Goal: Task Accomplishment & Management: Use online tool/utility

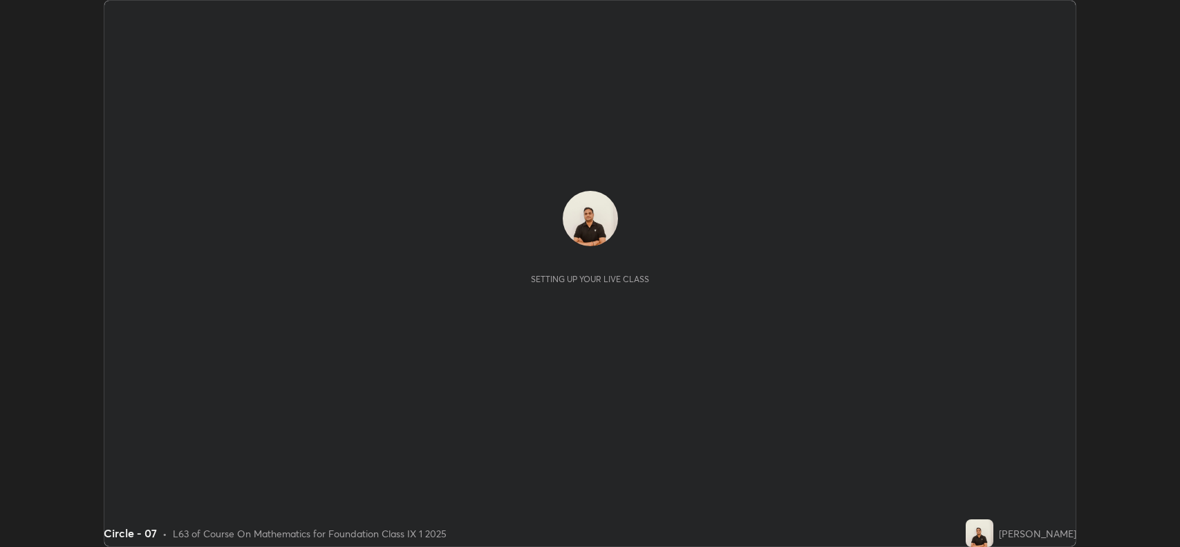
scroll to position [547, 1179]
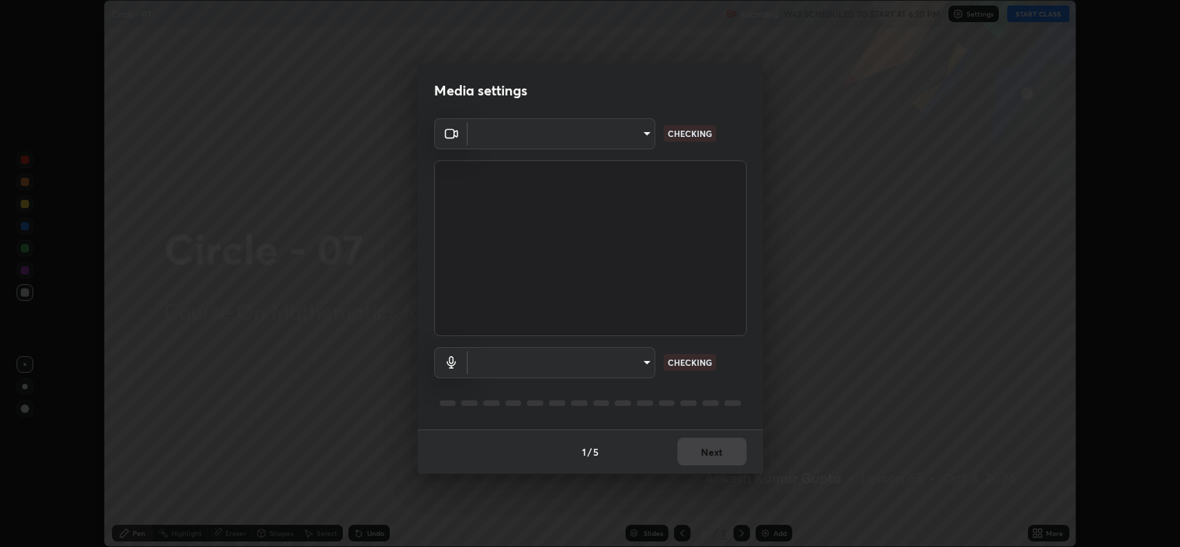
type input "3d3669ab98eb08dfec08fe7205f437c6ca727dbe0dc577df6724b55777633645"
type input "1717552d100f8cfb25ae28aad69df474870eb11a030bfb5a5d8979ee87d80430"
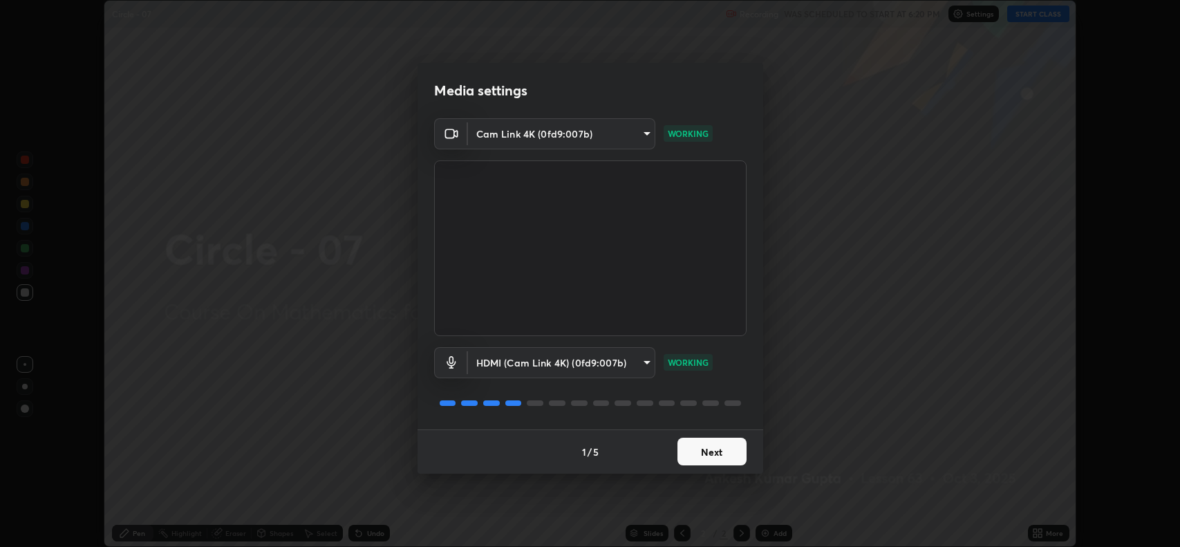
click at [690, 449] on button "Next" at bounding box center [711, 451] width 69 height 28
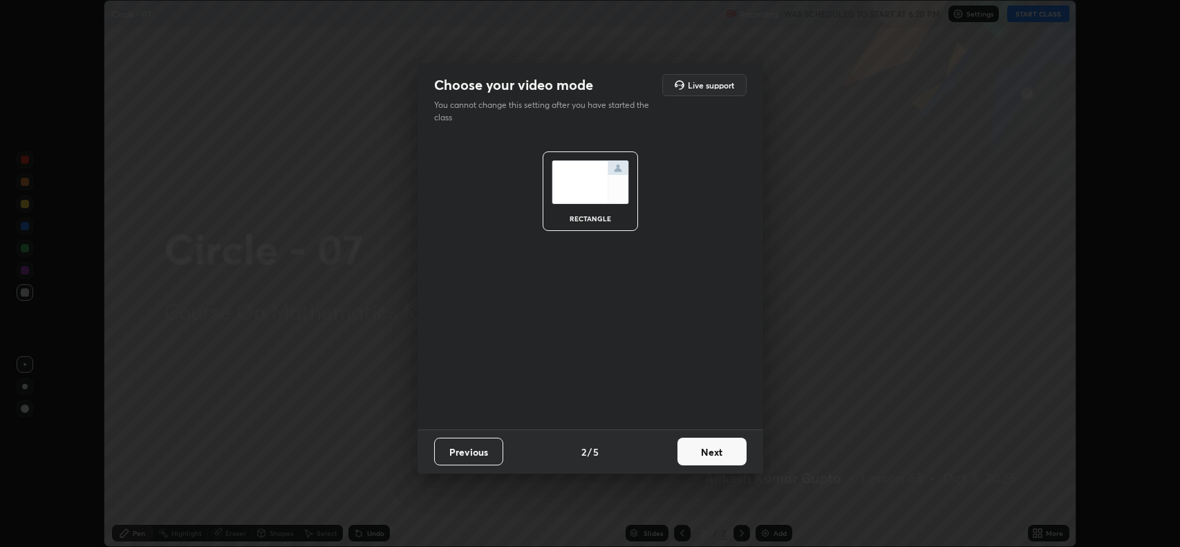
click at [697, 453] on button "Next" at bounding box center [711, 451] width 69 height 28
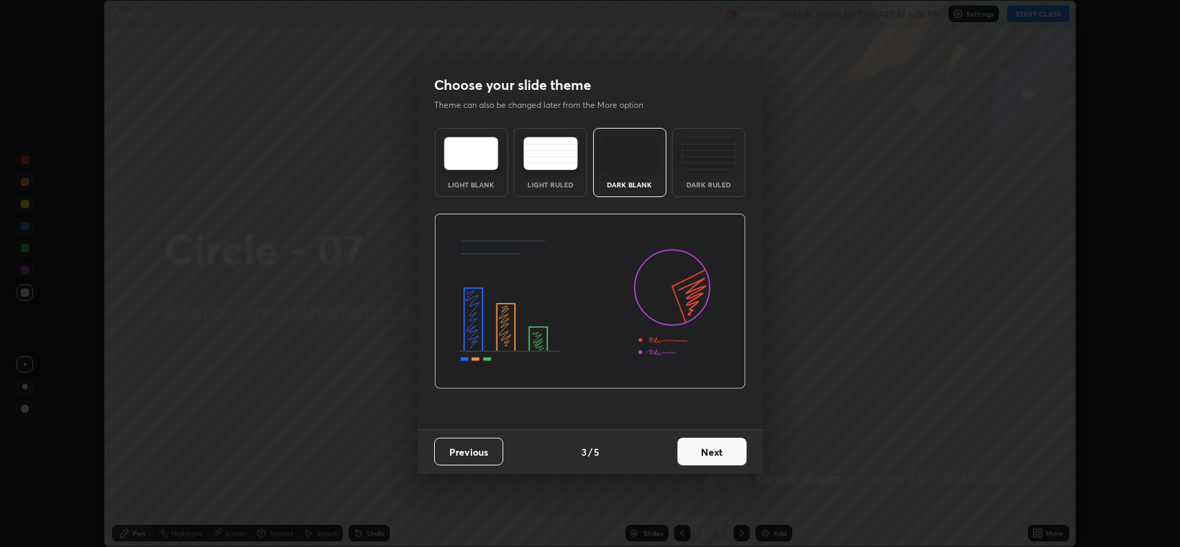
click at [697, 453] on button "Next" at bounding box center [711, 451] width 69 height 28
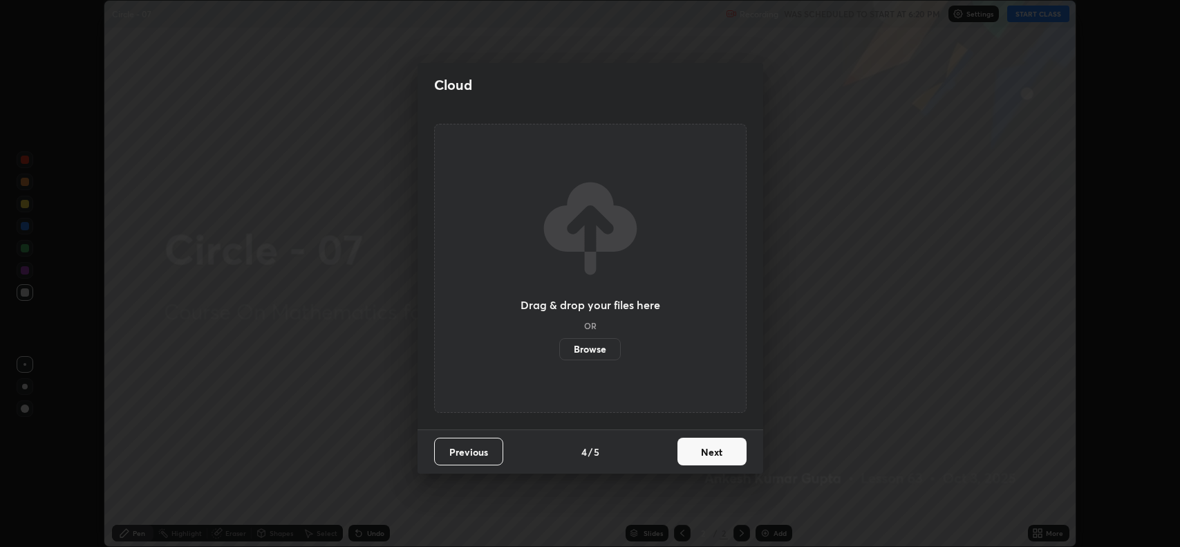
click at [697, 453] on button "Next" at bounding box center [711, 451] width 69 height 28
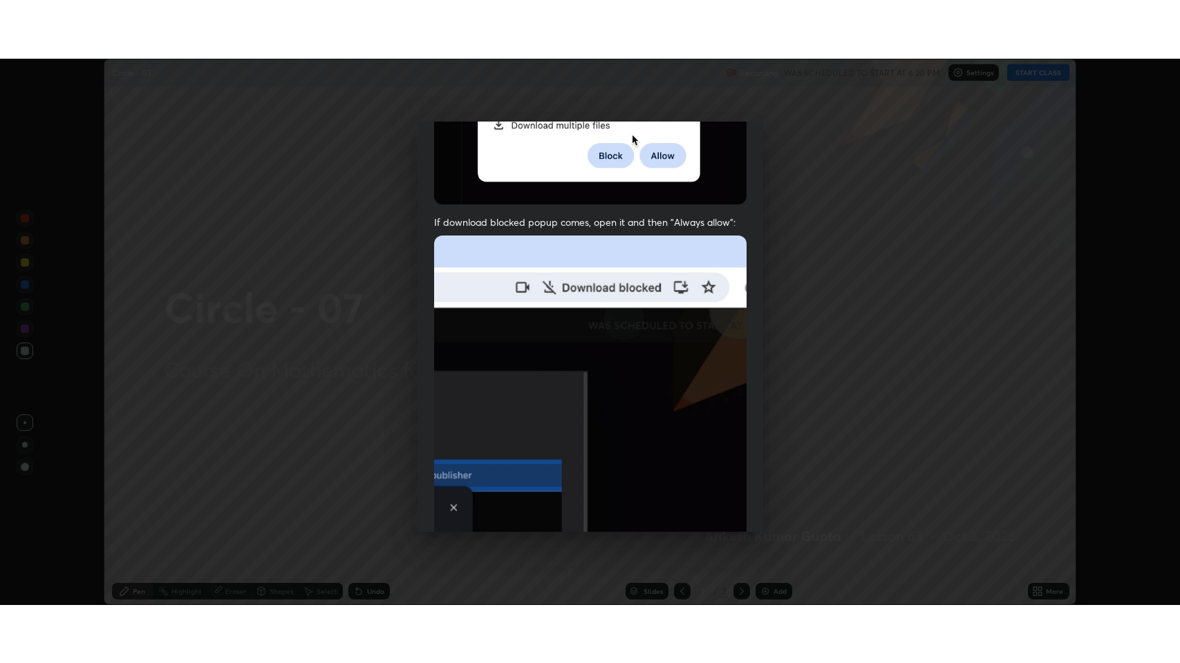
scroll to position [281, 0]
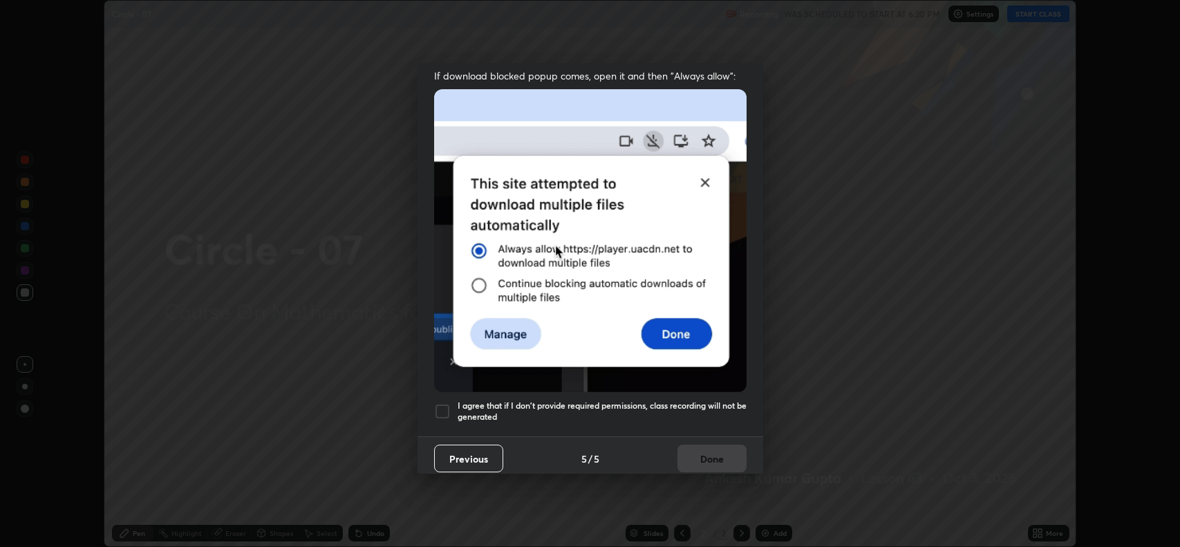
click at [437, 408] on div at bounding box center [442, 411] width 17 height 17
click at [690, 455] on button "Done" at bounding box center [711, 458] width 69 height 28
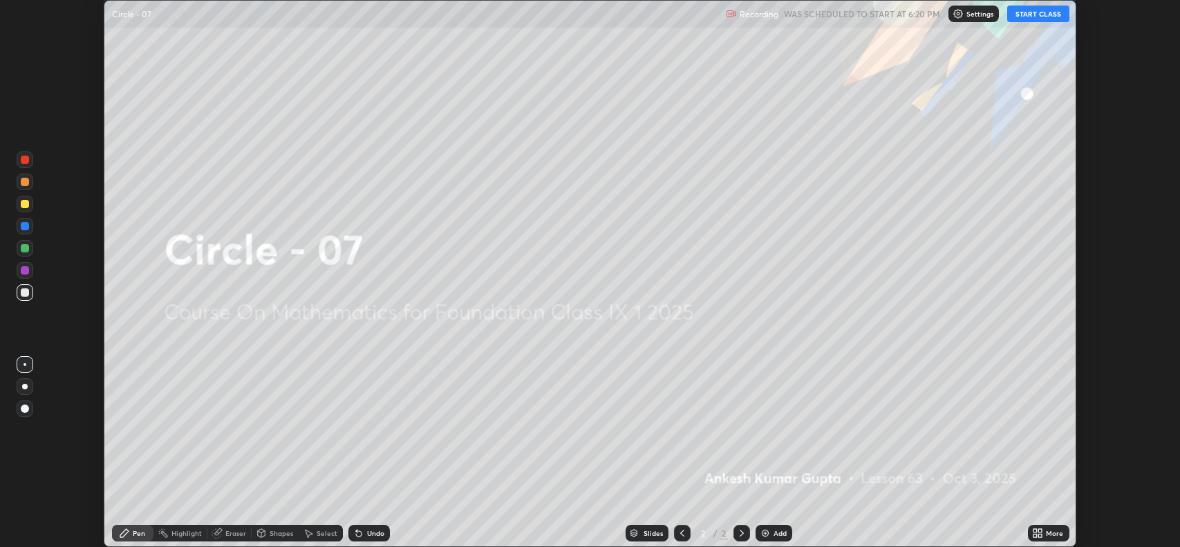
click at [1036, 17] on button "START CLASS" at bounding box center [1038, 14] width 62 height 17
click at [1046, 539] on div "More" at bounding box center [1048, 532] width 41 height 17
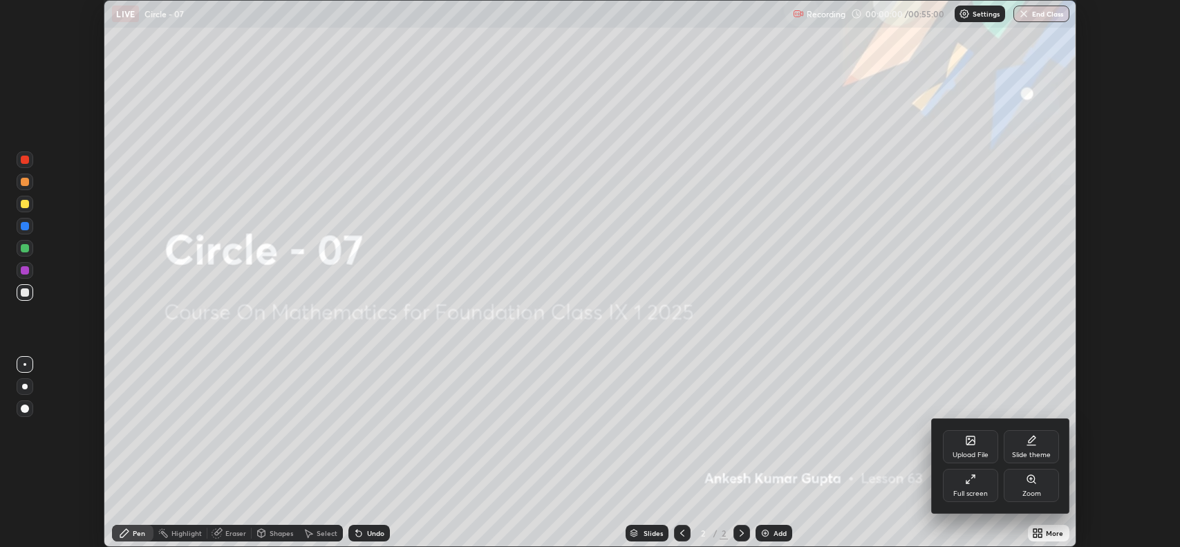
click at [964, 493] on div "Full screen" at bounding box center [970, 493] width 35 height 7
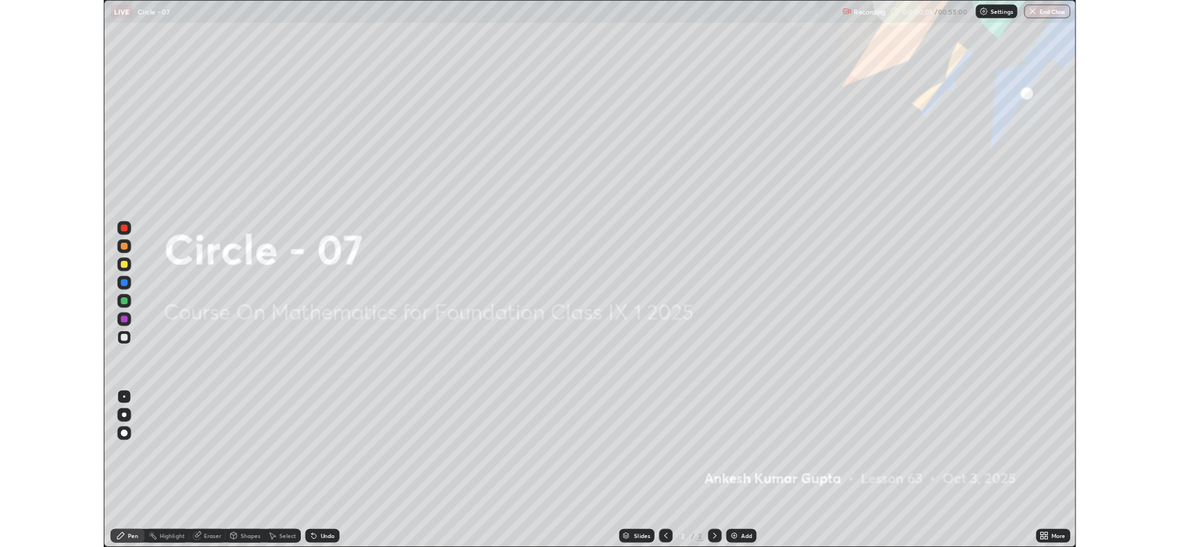
scroll to position [663, 1180]
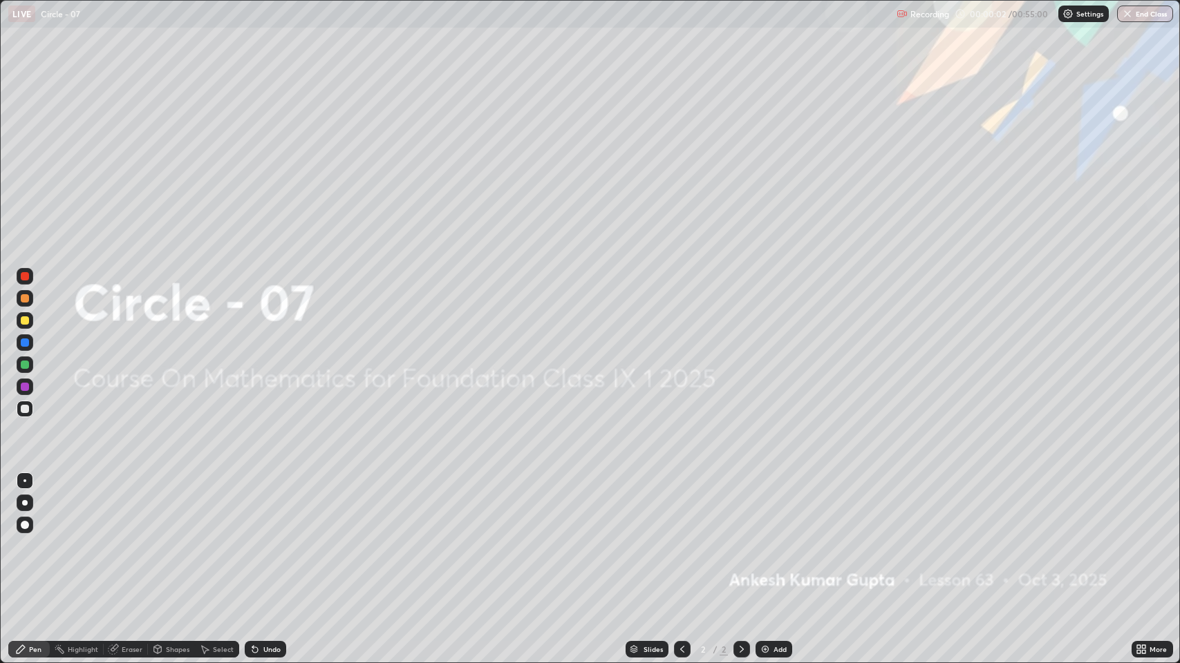
click at [757, 546] on div "Add" at bounding box center [773, 649] width 37 height 17
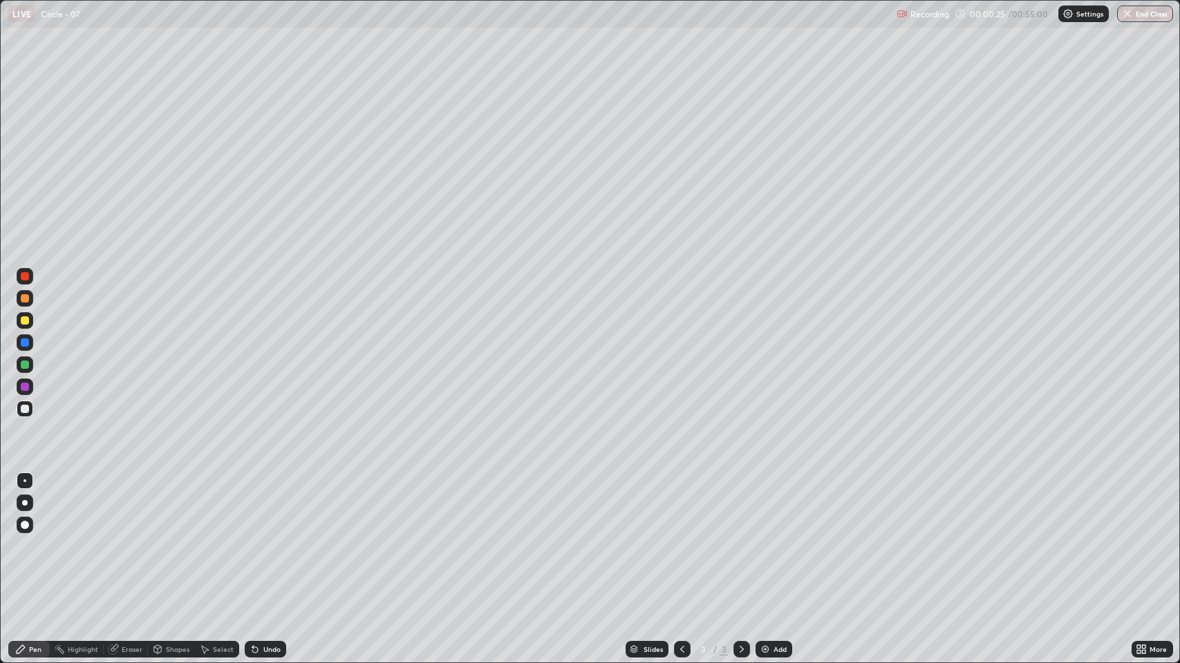
click at [173, 546] on div "Shapes" at bounding box center [177, 649] width 23 height 7
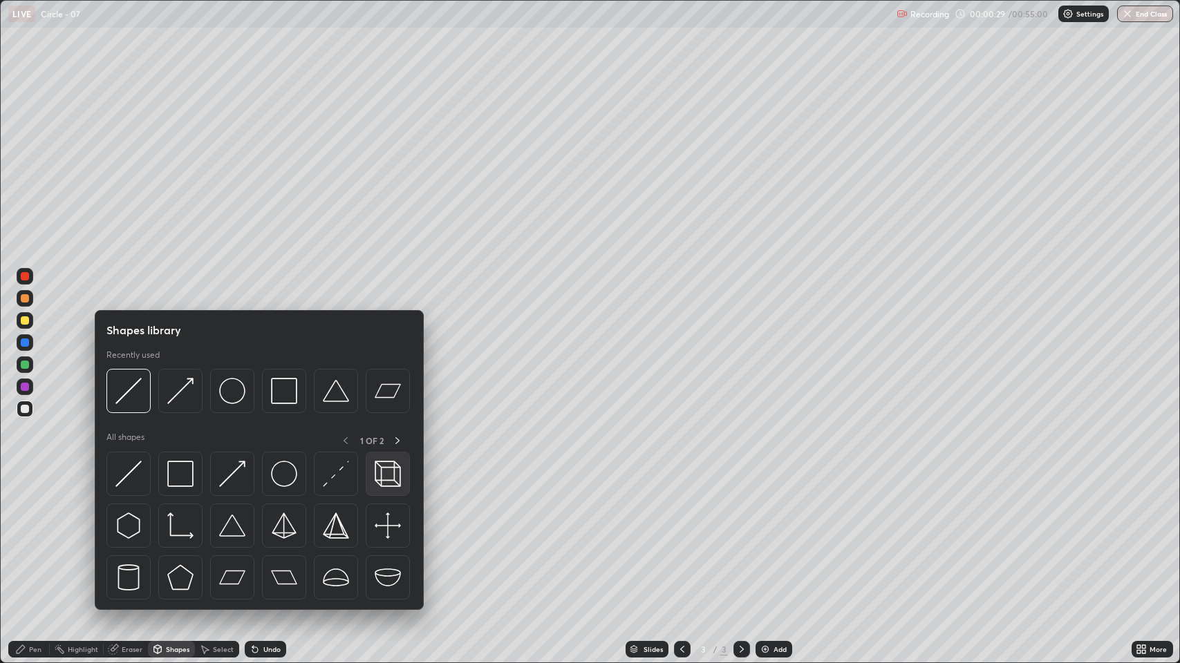
click at [393, 473] on img at bounding box center [388, 474] width 26 height 26
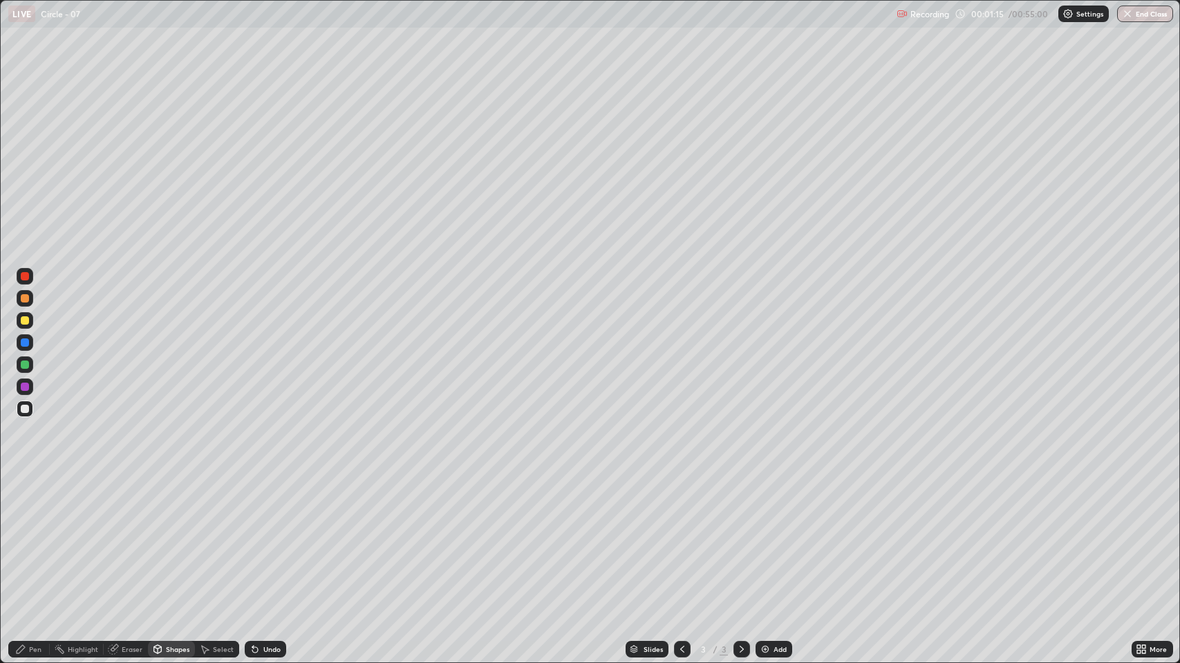
click at [179, 546] on div "Shapes" at bounding box center [177, 649] width 23 height 7
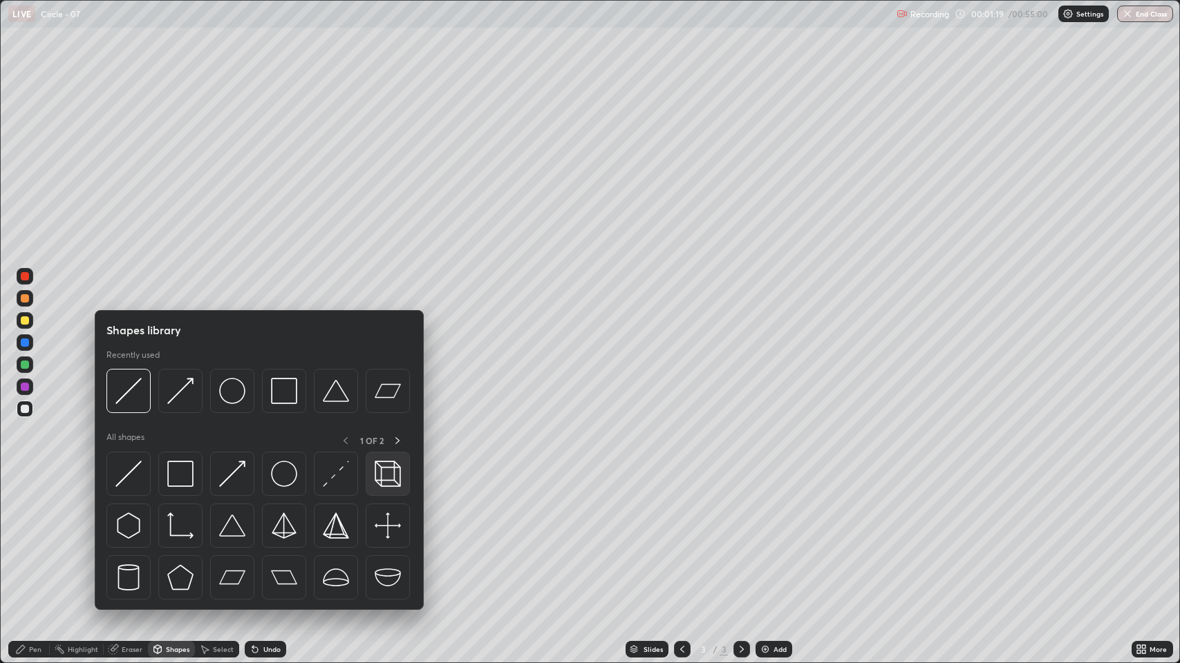
click at [380, 475] on img at bounding box center [388, 474] width 26 height 26
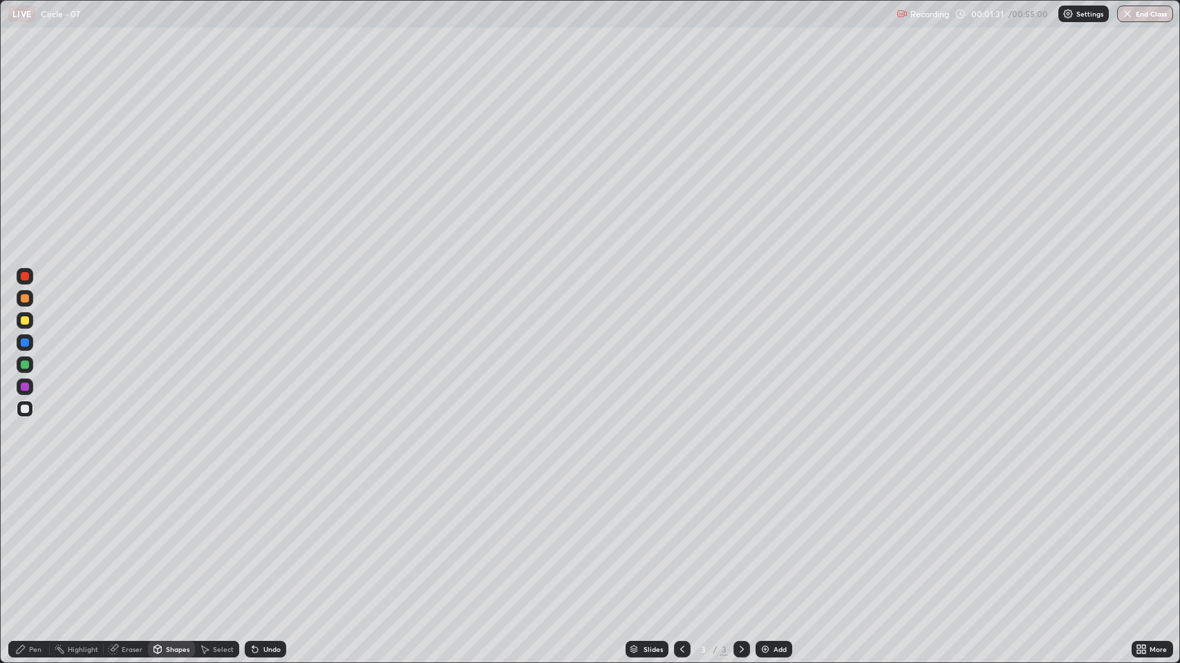
click at [30, 546] on div "Pen" at bounding box center [35, 649] width 12 height 7
click at [131, 546] on div "Eraser" at bounding box center [132, 649] width 21 height 7
click at [37, 546] on div "Pen" at bounding box center [35, 649] width 12 height 7
click at [25, 321] on div at bounding box center [25, 320] width 8 height 8
click at [271, 546] on div "Undo" at bounding box center [271, 649] width 17 height 7
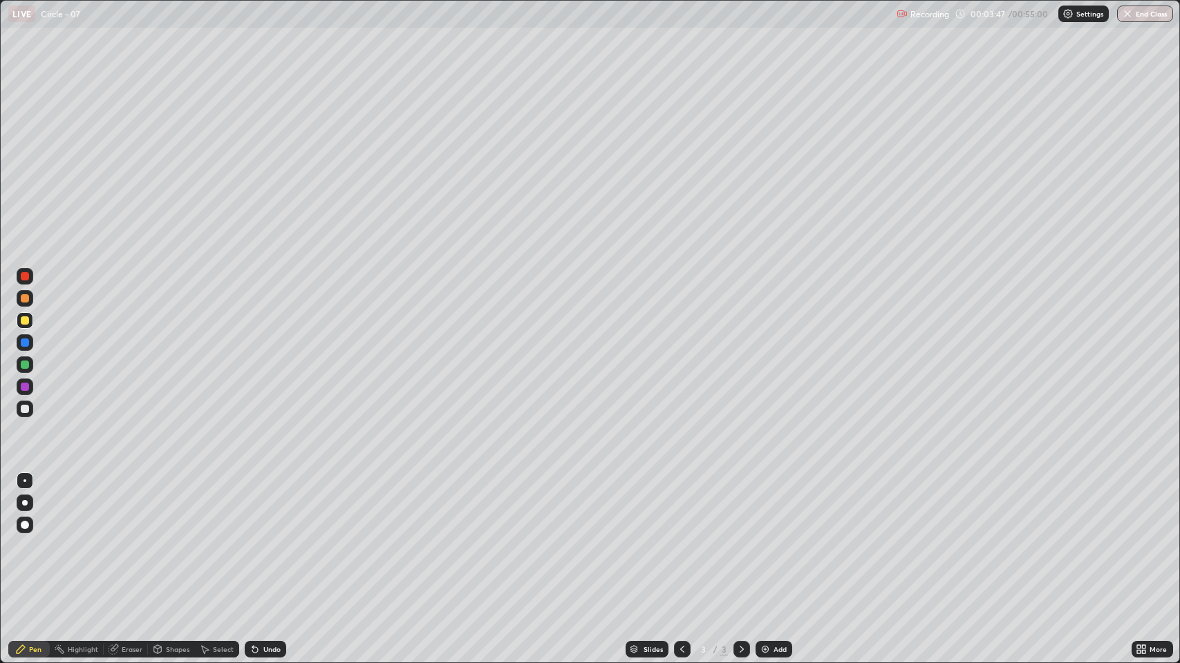
click at [171, 546] on div "Shapes" at bounding box center [177, 649] width 23 height 7
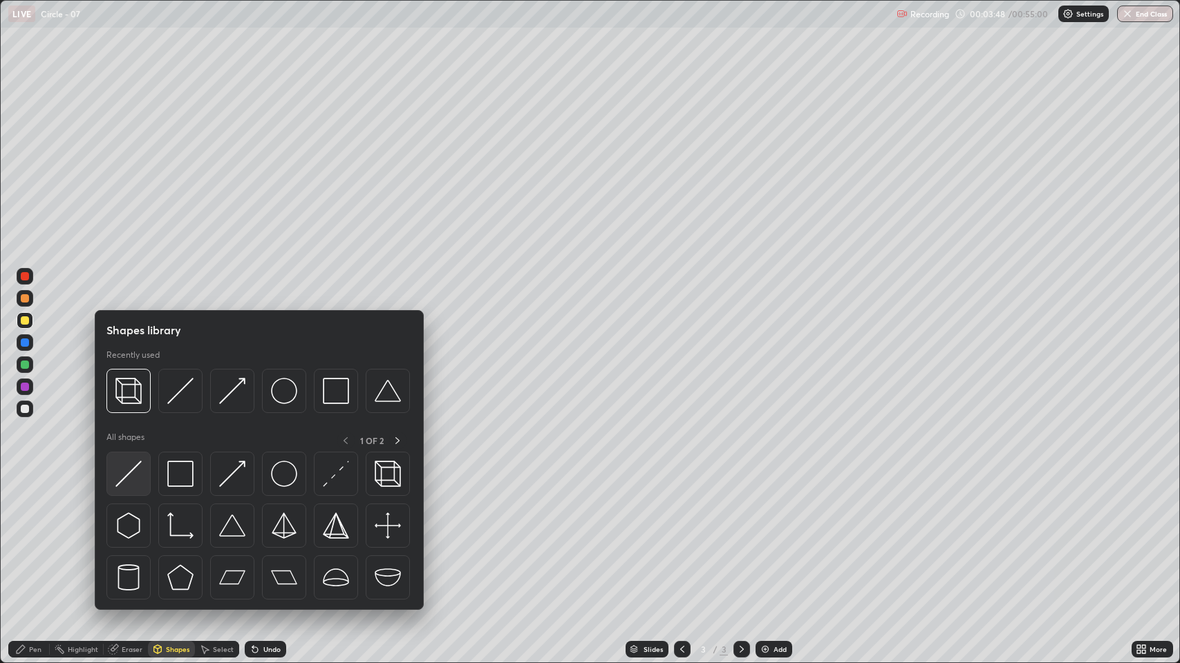
click at [121, 475] on img at bounding box center [128, 474] width 26 height 26
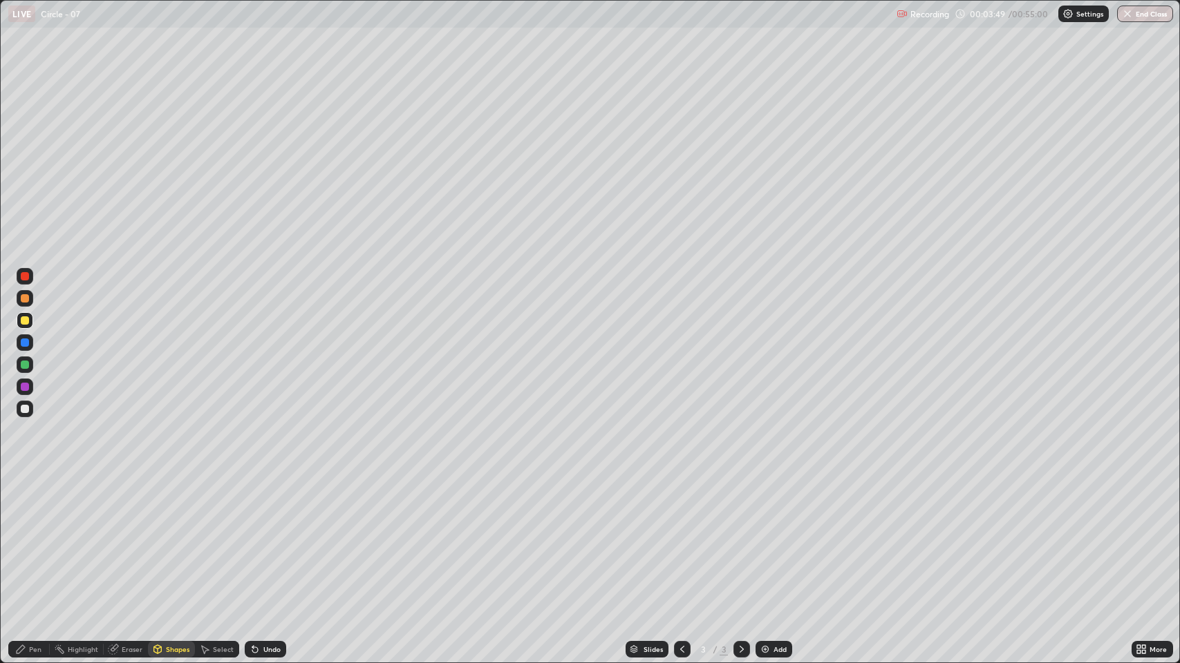
click at [25, 321] on div at bounding box center [25, 320] width 8 height 8
click at [21, 408] on div at bounding box center [25, 409] width 8 height 8
click at [270, 546] on div "Undo" at bounding box center [271, 649] width 17 height 7
click at [275, 546] on div "Undo" at bounding box center [271, 649] width 17 height 7
click at [37, 546] on div "Pen" at bounding box center [28, 649] width 41 height 17
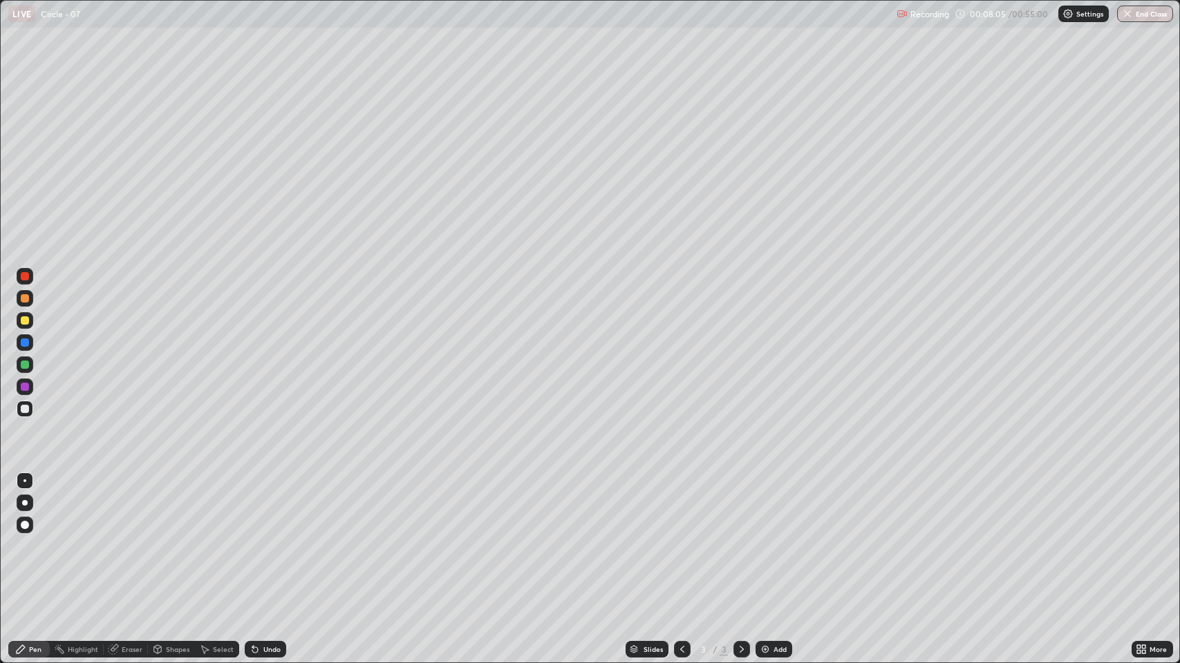
click at [779, 546] on div "Add" at bounding box center [779, 649] width 13 height 7
click at [169, 546] on div "Shapes" at bounding box center [177, 649] width 23 height 7
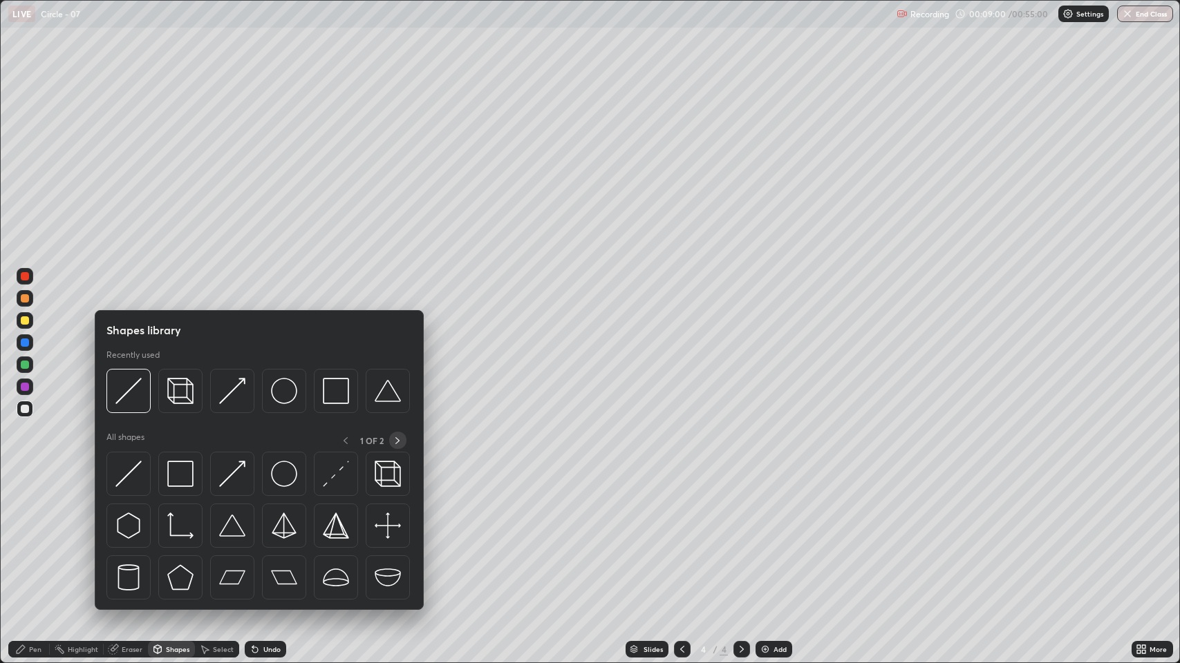
click at [397, 440] on icon at bounding box center [397, 440] width 11 height 11
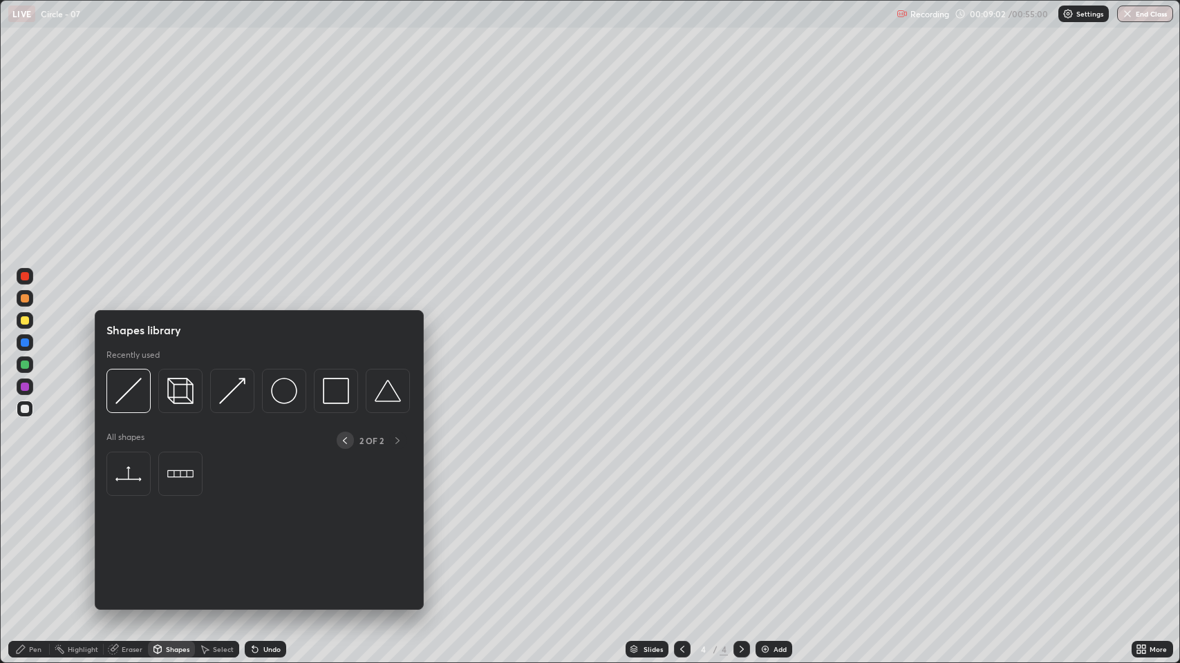
click at [344, 440] on icon at bounding box center [344, 440] width 11 height 11
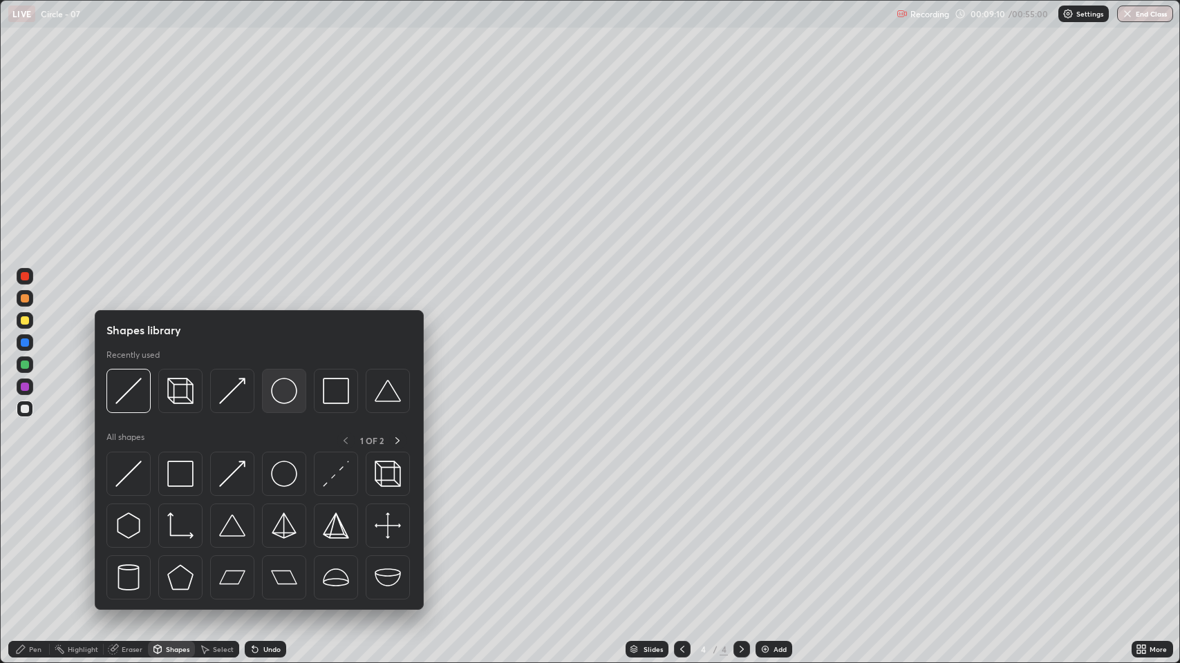
click at [274, 400] on img at bounding box center [284, 391] width 26 height 26
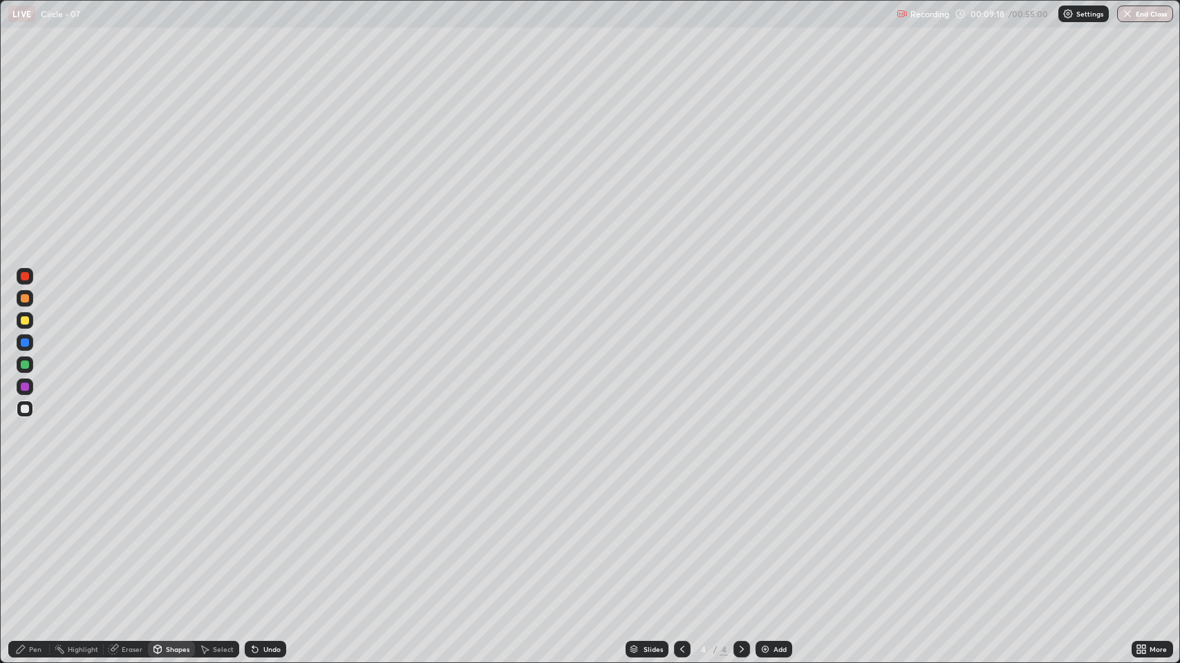
click at [185, 546] on div "Shapes" at bounding box center [177, 649] width 23 height 7
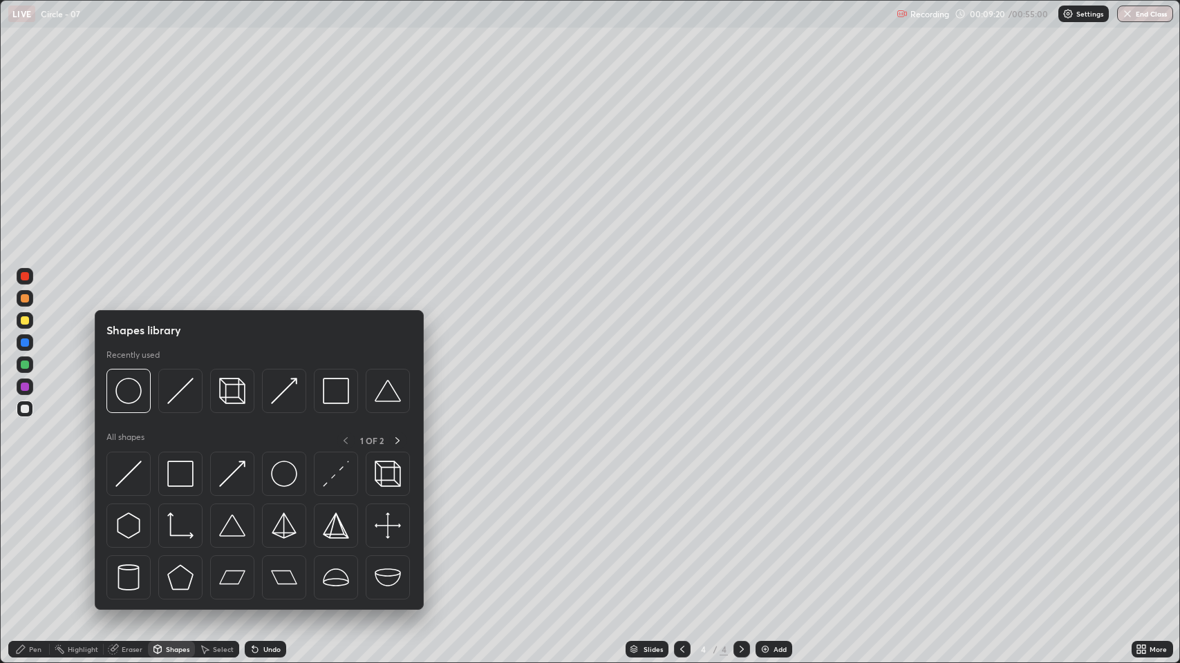
click at [134, 474] on img at bounding box center [128, 474] width 26 height 26
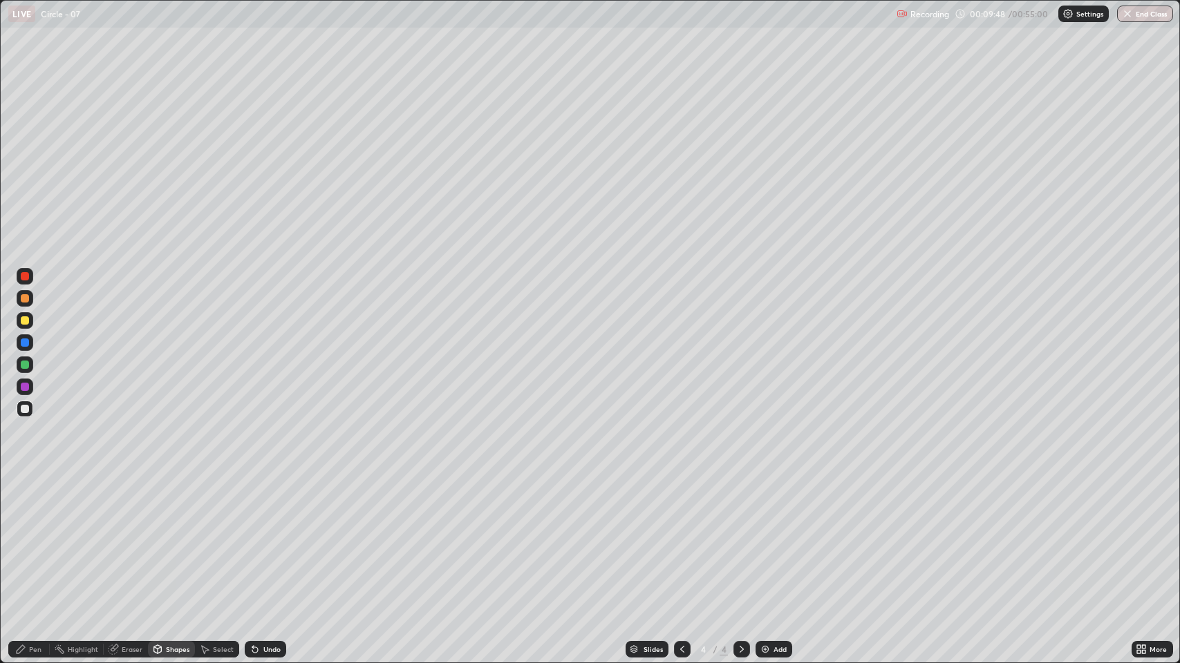
click at [31, 546] on div "Pen" at bounding box center [35, 649] width 12 height 7
click at [169, 546] on div "Shapes" at bounding box center [177, 649] width 23 height 7
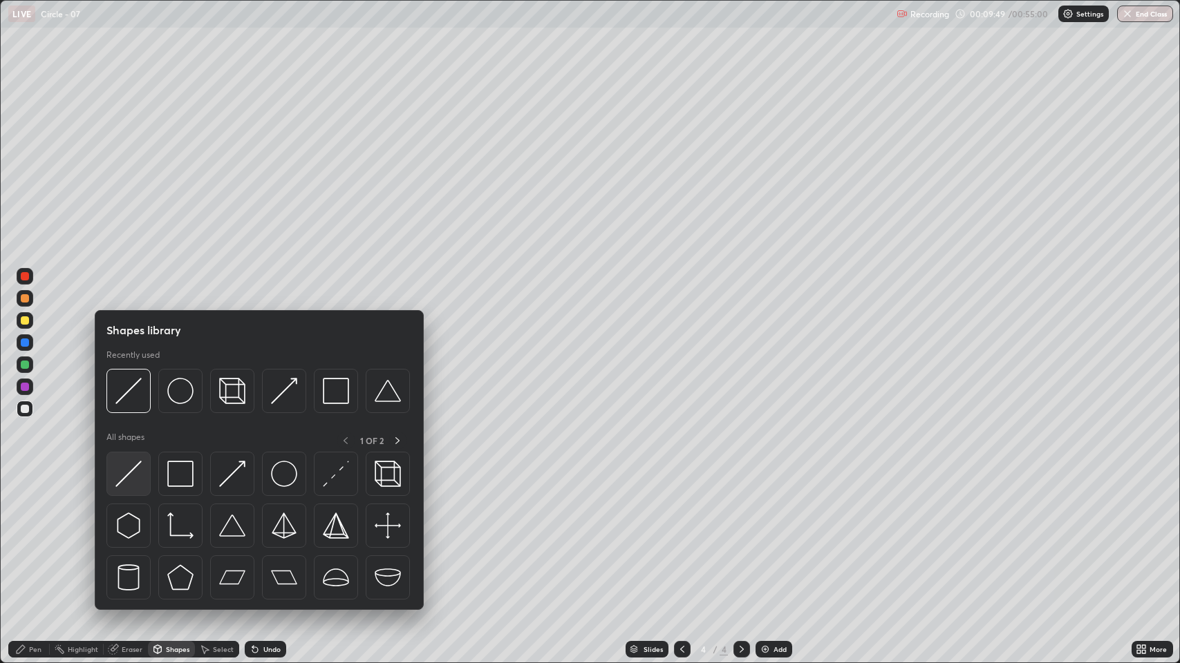
click at [133, 484] on img at bounding box center [128, 474] width 26 height 26
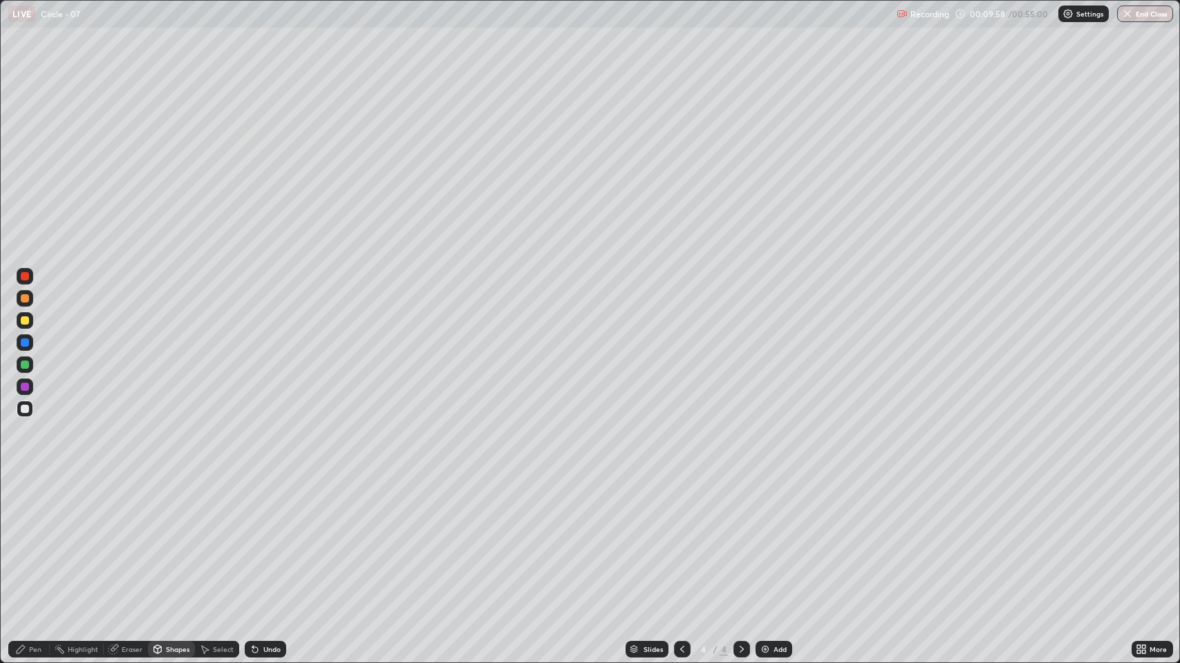
click at [173, 546] on div "Shapes" at bounding box center [177, 649] width 23 height 7
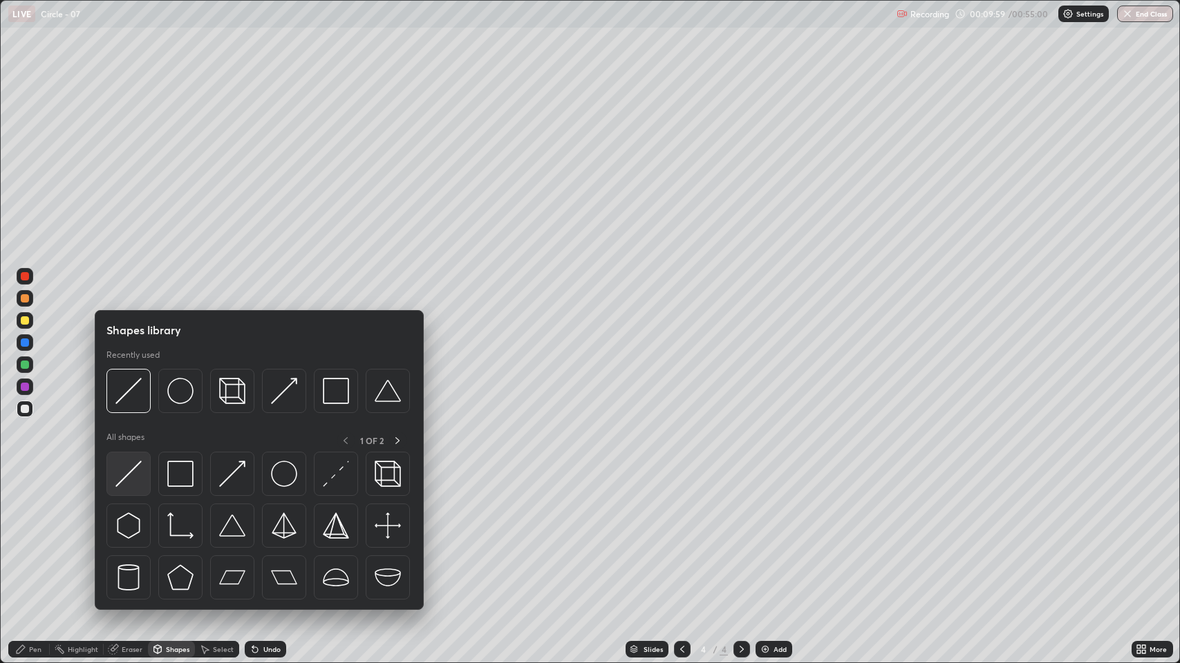
click at [140, 473] on img at bounding box center [128, 474] width 26 height 26
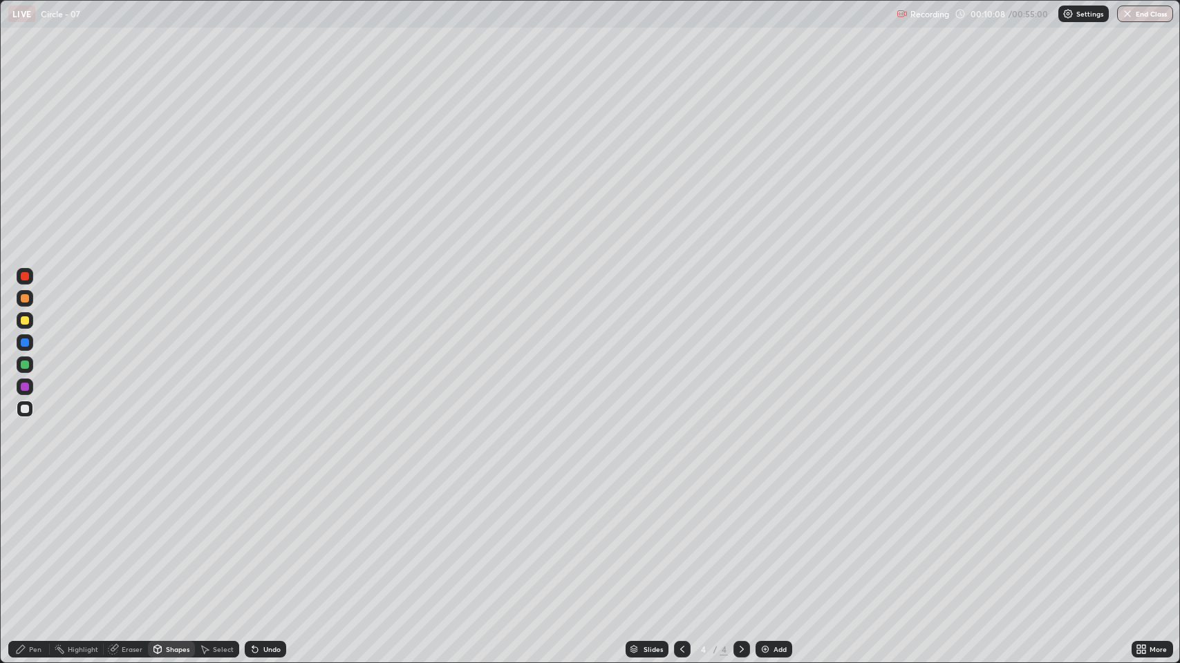
click at [37, 546] on div "Pen" at bounding box center [35, 649] width 12 height 7
click at [269, 546] on div "Undo" at bounding box center [271, 649] width 17 height 7
click at [273, 546] on div "Undo" at bounding box center [271, 649] width 17 height 7
click at [133, 546] on div "Eraser" at bounding box center [132, 649] width 21 height 7
click at [38, 546] on div "Pen" at bounding box center [35, 649] width 12 height 7
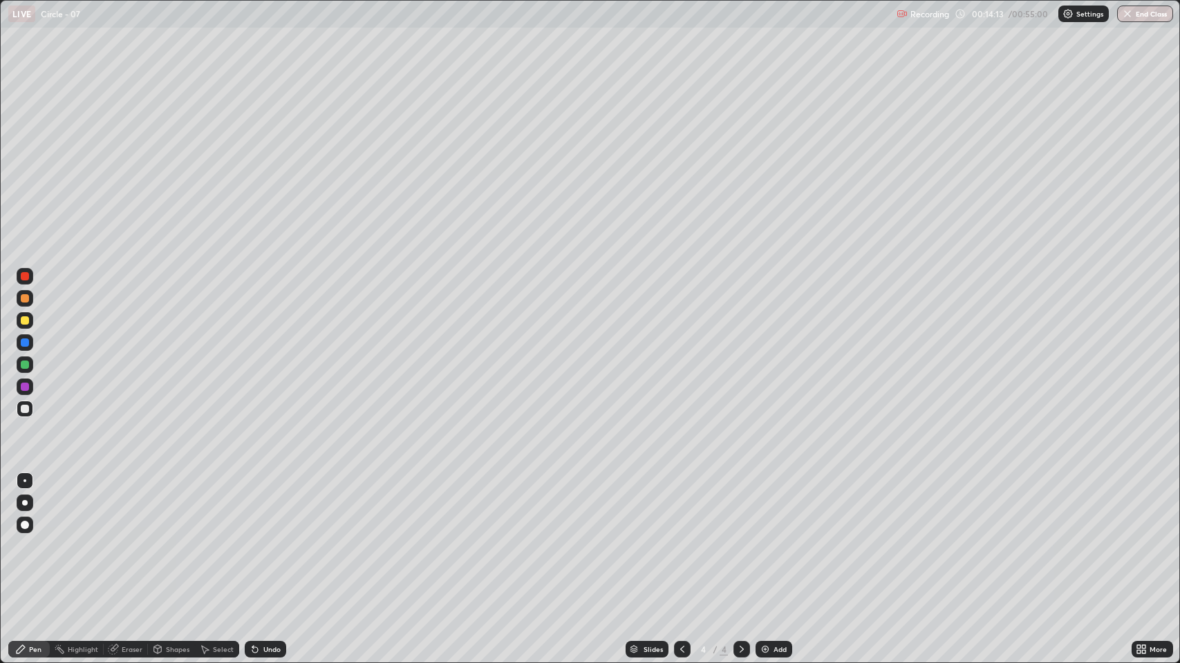
click at [766, 546] on img at bounding box center [764, 649] width 11 height 11
click at [24, 327] on div at bounding box center [25, 320] width 17 height 17
click at [773, 546] on div "Add" at bounding box center [773, 649] width 37 height 17
click at [263, 546] on div "Undo" at bounding box center [265, 649] width 41 height 17
click at [27, 409] on div at bounding box center [25, 409] width 8 height 8
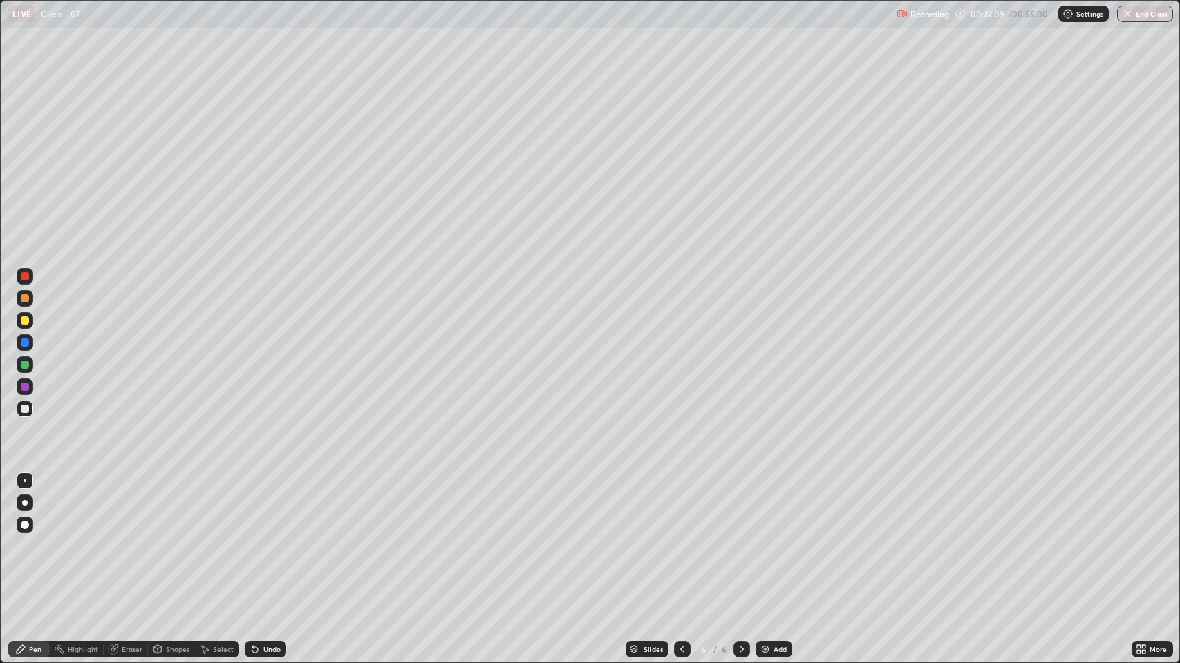
click at [141, 546] on div "Eraser" at bounding box center [126, 649] width 44 height 17
click at [32, 546] on div "Pen" at bounding box center [35, 649] width 12 height 7
click at [773, 546] on div "Add" at bounding box center [773, 649] width 37 height 17
click at [24, 320] on div at bounding box center [25, 320] width 8 height 8
click at [24, 410] on div at bounding box center [25, 409] width 8 height 8
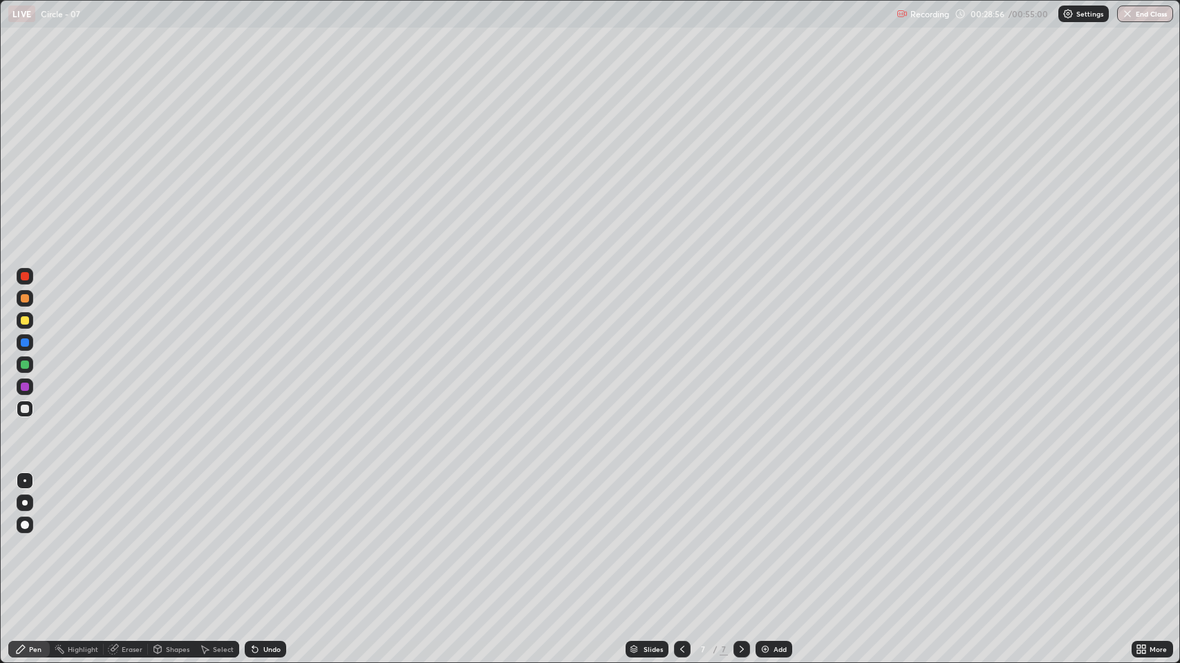
click at [681, 546] on icon at bounding box center [682, 649] width 11 height 11
click at [735, 546] on div at bounding box center [741, 649] width 17 height 17
click at [740, 546] on icon at bounding box center [741, 649] width 11 height 11
click at [773, 546] on div "Add" at bounding box center [779, 649] width 13 height 7
click at [270, 546] on div "Undo" at bounding box center [271, 649] width 17 height 7
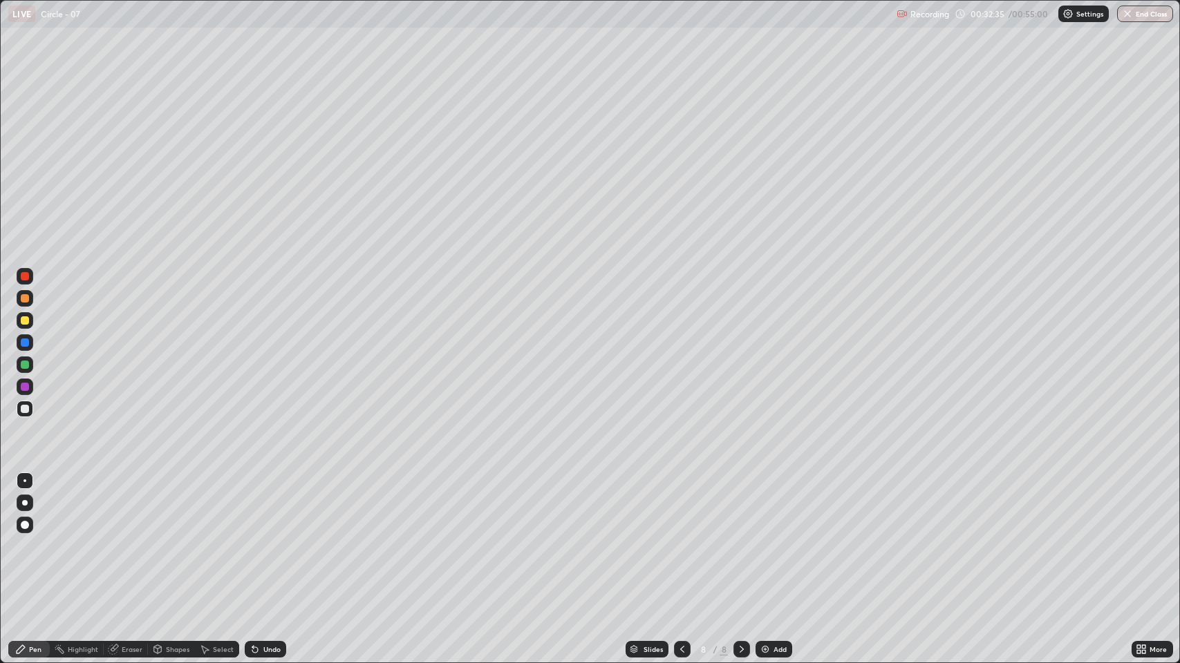
click at [124, 546] on div "Eraser" at bounding box center [132, 649] width 21 height 7
click at [30, 546] on div "Pen" at bounding box center [35, 649] width 12 height 7
click at [124, 546] on div "Eraser" at bounding box center [132, 649] width 21 height 7
click at [171, 546] on div "Shapes" at bounding box center [177, 649] width 23 height 7
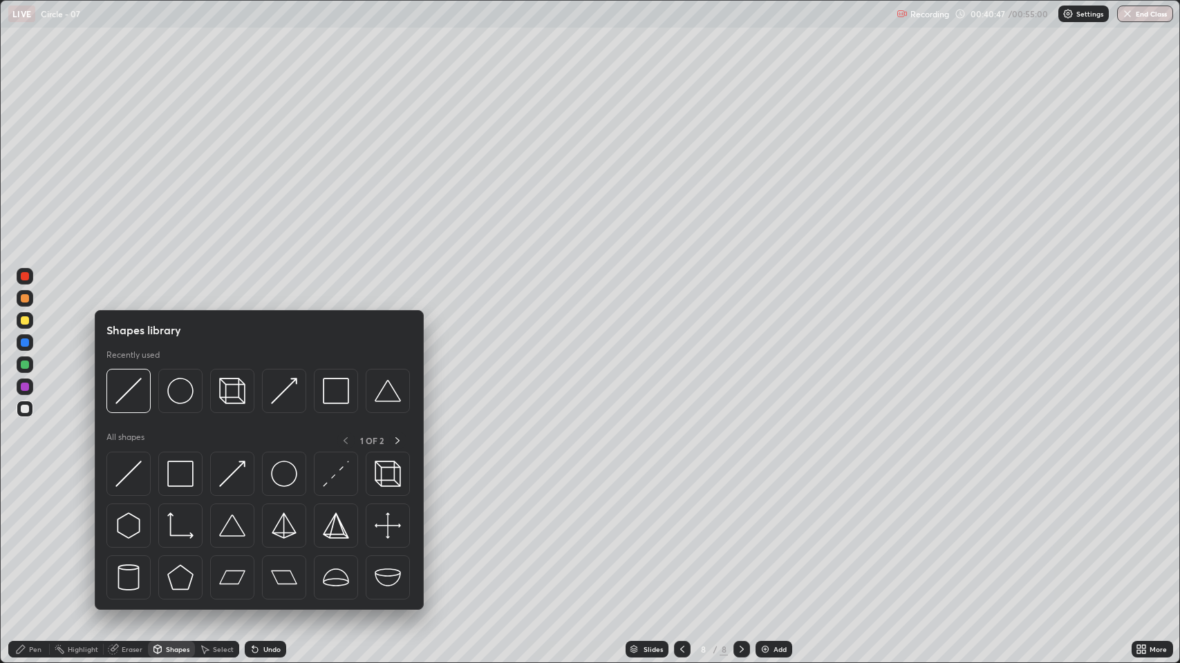
click at [31, 546] on div "Pen" at bounding box center [35, 649] width 12 height 7
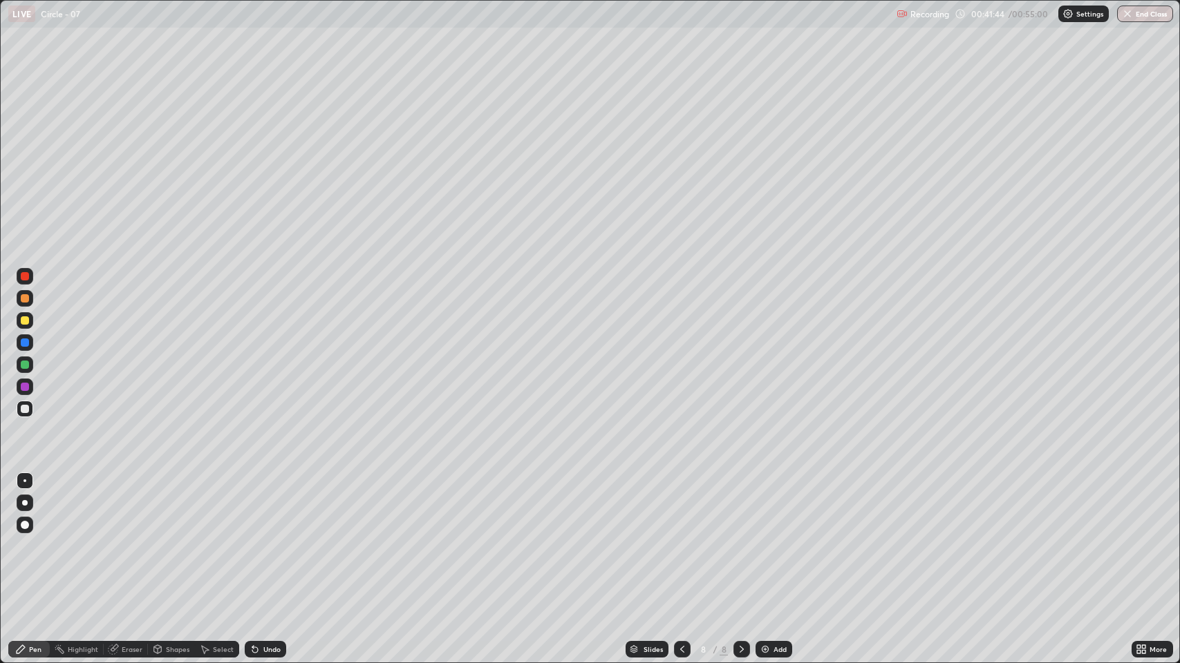
click at [124, 546] on div "Eraser" at bounding box center [126, 649] width 44 height 17
click at [39, 546] on div "Pen" at bounding box center [35, 649] width 12 height 7
click at [270, 546] on div "Undo" at bounding box center [265, 649] width 41 height 17
click at [269, 546] on div "Undo" at bounding box center [265, 649] width 41 height 17
click at [272, 546] on div "Undo" at bounding box center [265, 649] width 41 height 17
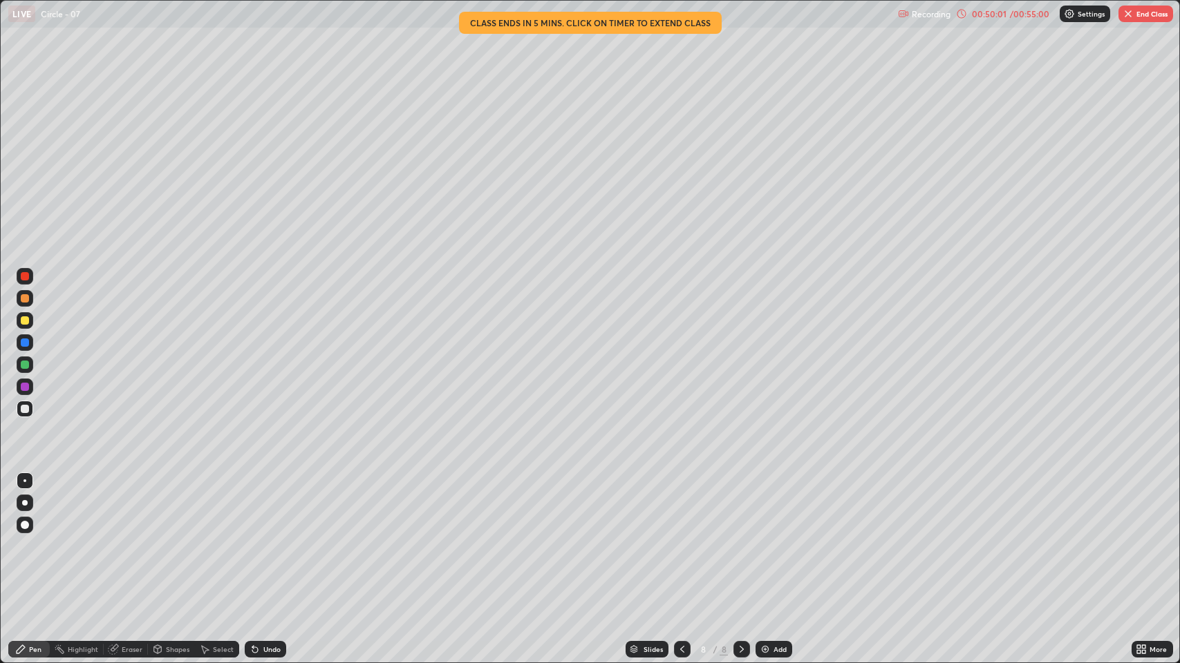
click at [1150, 13] on button "End Class" at bounding box center [1145, 14] width 55 height 17
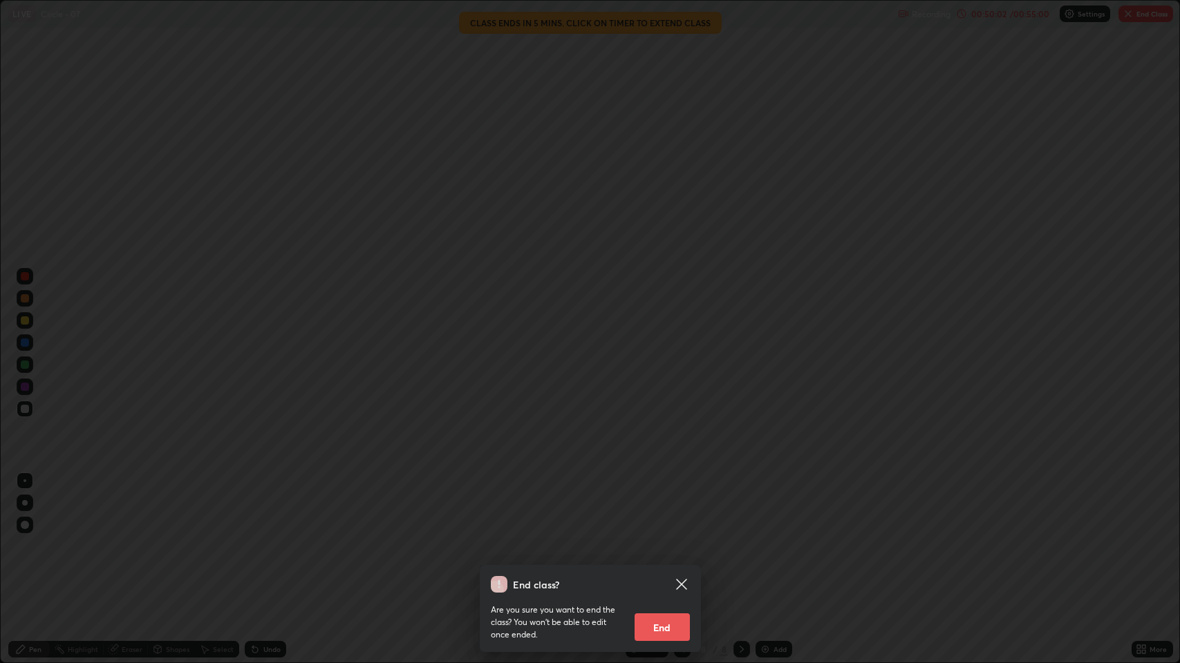
click at [668, 546] on button "End" at bounding box center [661, 628] width 55 height 28
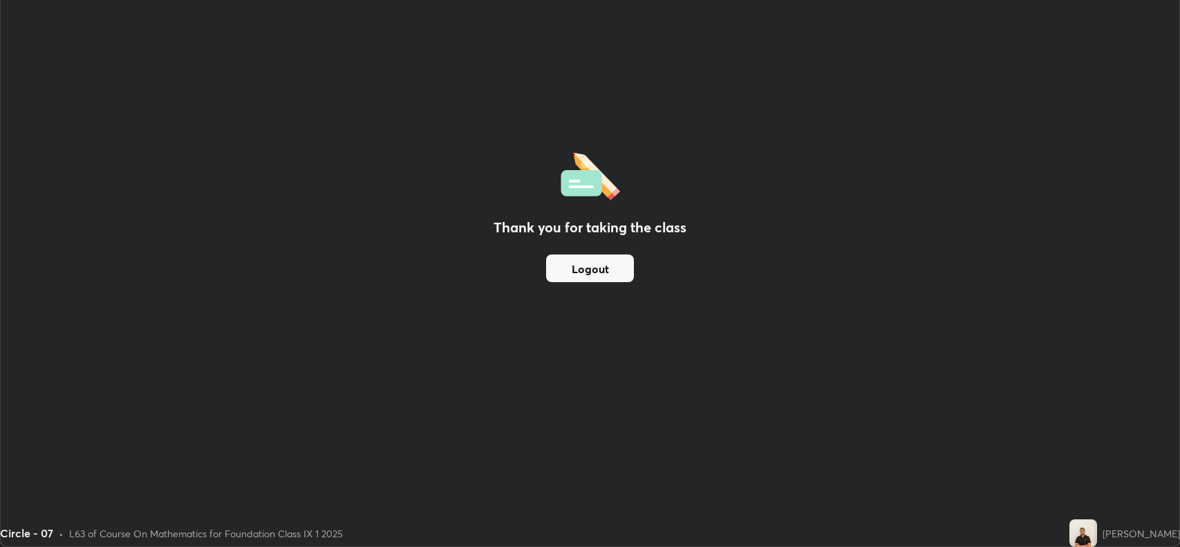
scroll to position [68555, 67922]
